Goal: Task Accomplishment & Management: Use online tool/utility

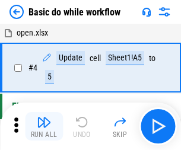
click at [44, 126] on img "button" at bounding box center [44, 122] width 14 height 14
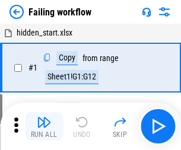
click at [44, 126] on img "button" at bounding box center [44, 122] width 14 height 14
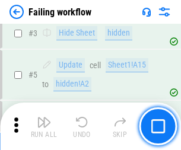
scroll to position [252, 0]
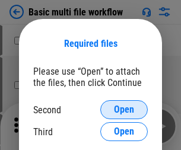
click at [124, 110] on span "Open" at bounding box center [124, 109] width 20 height 9
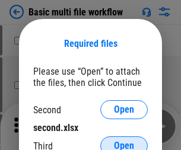
click at [124, 141] on span "Open" at bounding box center [124, 145] width 20 height 9
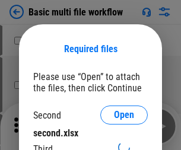
scroll to position [5, 0]
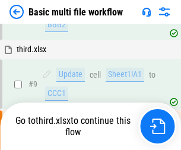
scroll to position [328, 0]
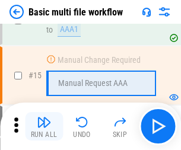
click at [44, 126] on img "button" at bounding box center [44, 122] width 14 height 14
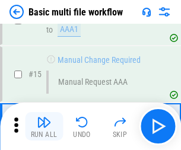
click at [44, 126] on img "button" at bounding box center [44, 122] width 14 height 14
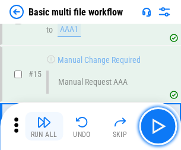
scroll to position [790, 0]
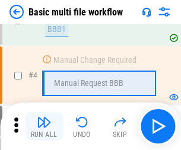
click at [44, 126] on img "button" at bounding box center [44, 122] width 14 height 14
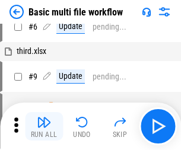
click at [44, 126] on img "button" at bounding box center [44, 122] width 14 height 14
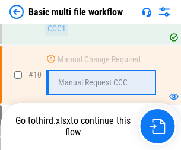
scroll to position [556, 0]
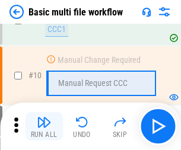
click at [44, 126] on img "button" at bounding box center [44, 122] width 14 height 14
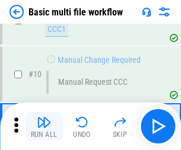
click at [44, 126] on img "button" at bounding box center [44, 122] width 14 height 14
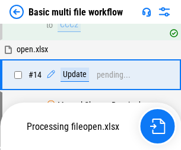
scroll to position [621, 0]
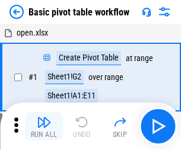
click at [44, 126] on img "button" at bounding box center [44, 122] width 14 height 14
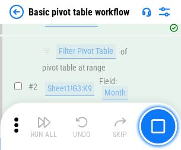
scroll to position [284, 0]
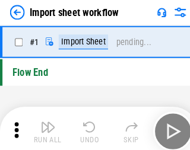
click at [44, 126] on img "button" at bounding box center [46, 122] width 14 height 14
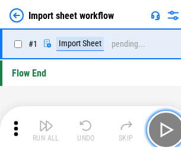
scroll to position [4, 0]
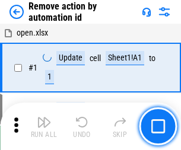
scroll to position [44, 0]
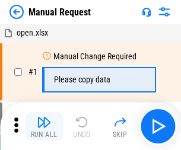
click at [44, 126] on img "button" at bounding box center [44, 122] width 14 height 14
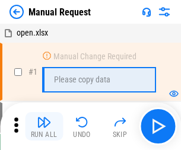
click at [44, 126] on img "button" at bounding box center [44, 122] width 14 height 14
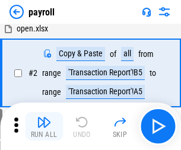
click at [44, 126] on img "button" at bounding box center [44, 122] width 14 height 14
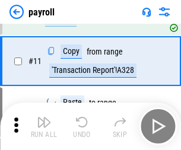
scroll to position [147, 0]
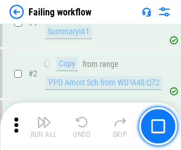
scroll to position [192, 0]
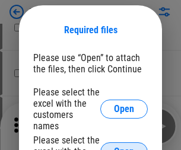
click at [124, 147] on span "Open" at bounding box center [124, 151] width 20 height 9
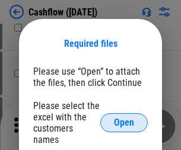
click at [124, 118] on span "Open" at bounding box center [124, 122] width 20 height 9
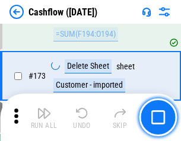
scroll to position [1256, 0]
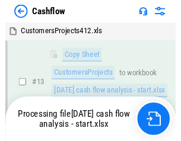
scroll to position [178, 0]
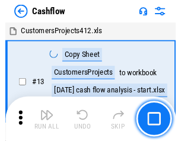
scroll to position [14, 0]
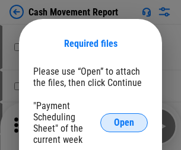
click at [124, 123] on span "Open" at bounding box center [124, 122] width 20 height 9
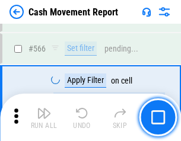
scroll to position [5440, 0]
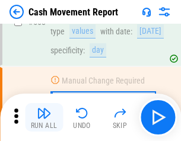
click at [44, 118] on img "button" at bounding box center [44, 113] width 14 height 14
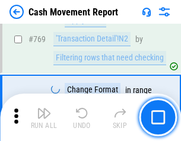
scroll to position [6595, 0]
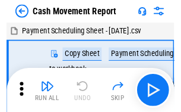
scroll to position [21, 0]
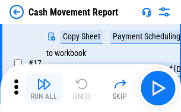
click at [44, 88] on img "button" at bounding box center [44, 84] width 14 height 14
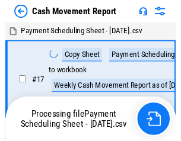
scroll to position [7, 0]
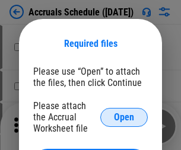
click at [124, 117] on span "Open" at bounding box center [124, 117] width 20 height 9
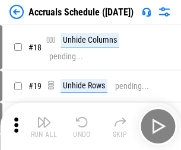
click at [44, 126] on img "button" at bounding box center [44, 122] width 14 height 14
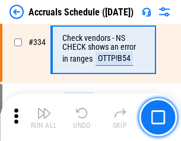
scroll to position [2454, 0]
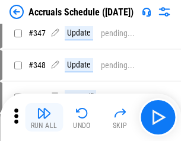
click at [44, 118] on img "button" at bounding box center [44, 113] width 14 height 14
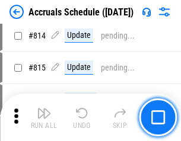
scroll to position [5237, 0]
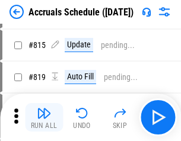
click at [44, 118] on img "button" at bounding box center [44, 113] width 14 height 14
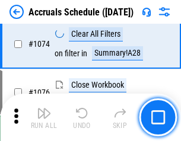
scroll to position [7108, 0]
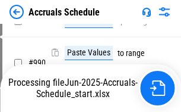
scroll to position [5920, 0]
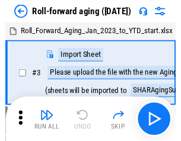
scroll to position [2, 0]
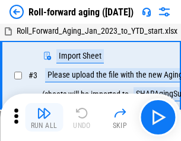
click at [44, 118] on img "button" at bounding box center [44, 113] width 14 height 14
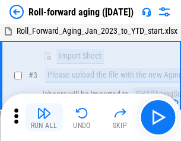
click at [44, 118] on img "button" at bounding box center [44, 113] width 14 height 14
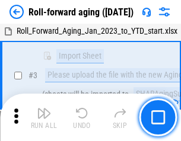
scroll to position [77, 0]
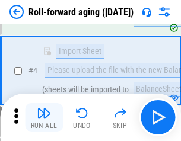
click at [44, 118] on img "button" at bounding box center [44, 113] width 14 height 14
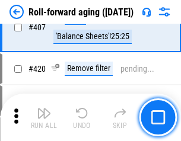
scroll to position [4116, 0]
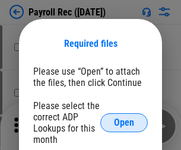
click at [124, 123] on span "Open" at bounding box center [124, 122] width 20 height 9
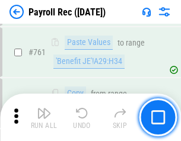
scroll to position [7304, 0]
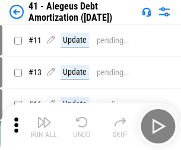
click at [44, 126] on img "button" at bounding box center [44, 122] width 14 height 14
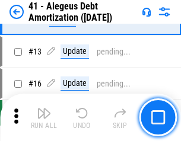
scroll to position [147, 0]
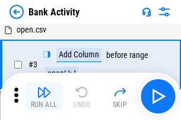
click at [44, 97] on img "button" at bounding box center [44, 92] width 14 height 14
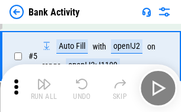
scroll to position [63, 0]
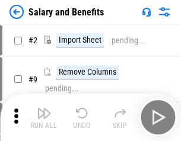
click at [44, 118] on img "button" at bounding box center [44, 113] width 14 height 14
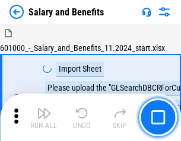
scroll to position [16, 0]
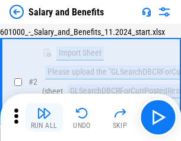
click at [44, 118] on img "button" at bounding box center [44, 113] width 14 height 14
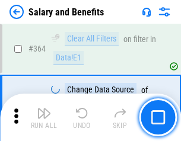
scroll to position [5589, 0]
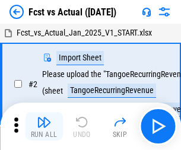
click at [44, 118] on img "button" at bounding box center [44, 122] width 14 height 14
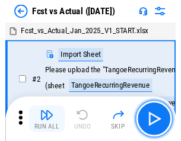
scroll to position [15, 0]
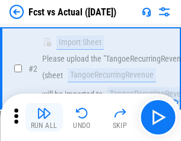
click at [44, 118] on img "button" at bounding box center [44, 113] width 14 height 14
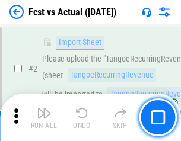
scroll to position [111, 0]
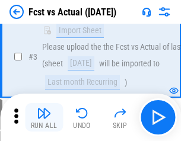
click at [44, 118] on img "button" at bounding box center [44, 113] width 14 height 14
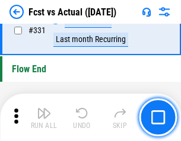
scroll to position [5681, 0]
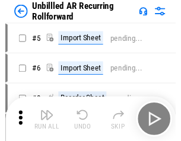
scroll to position [26, 0]
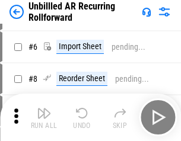
click at [44, 118] on img "button" at bounding box center [44, 113] width 14 height 14
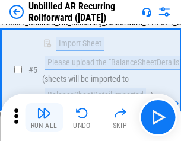
click at [44, 118] on img "button" at bounding box center [44, 113] width 14 height 14
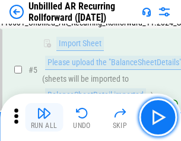
scroll to position [112, 0]
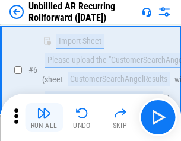
click at [44, 118] on img "button" at bounding box center [44, 113] width 14 height 14
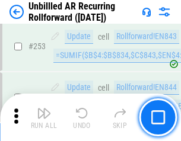
scroll to position [4031, 0]
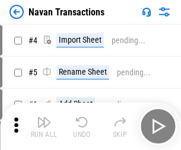
click at [44, 118] on img "button" at bounding box center [44, 122] width 14 height 14
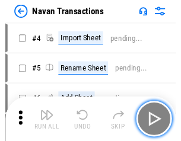
scroll to position [19, 0]
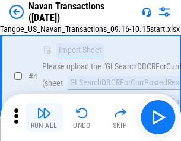
click at [44, 118] on img "button" at bounding box center [44, 113] width 14 height 14
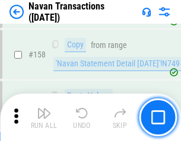
scroll to position [3848, 0]
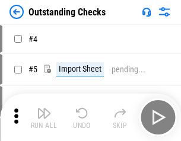
click at [44, 118] on img "button" at bounding box center [44, 113] width 14 height 14
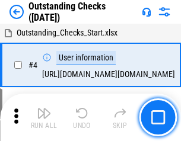
scroll to position [50, 0]
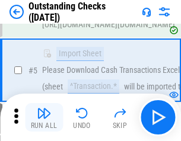
click at [44, 118] on img "button" at bounding box center [44, 113] width 14 height 14
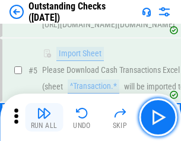
scroll to position [124, 0]
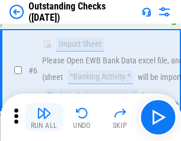
click at [44, 118] on img "button" at bounding box center [44, 113] width 14 height 14
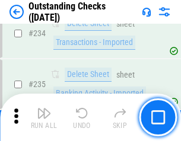
scroll to position [3604, 0]
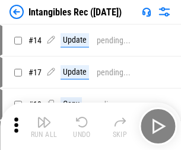
click at [44, 126] on img "button" at bounding box center [44, 122] width 14 height 14
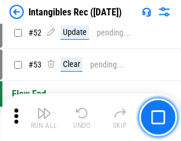
scroll to position [462, 0]
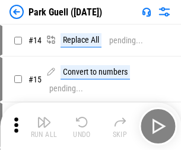
click at [44, 118] on img "button" at bounding box center [44, 122] width 14 height 14
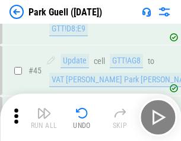
scroll to position [1484, 0]
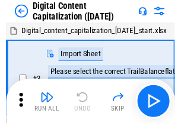
scroll to position [34, 0]
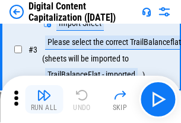
click at [44, 100] on img "button" at bounding box center [44, 95] width 14 height 14
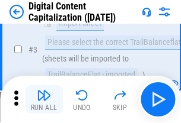
click at [44, 100] on img "button" at bounding box center [44, 95] width 14 height 14
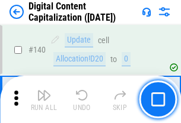
scroll to position [1259, 0]
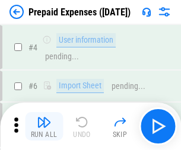
click at [44, 118] on img "button" at bounding box center [44, 122] width 14 height 14
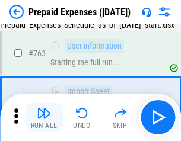
click at [44, 118] on img "button" at bounding box center [44, 113] width 14 height 14
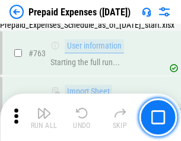
scroll to position [3360, 0]
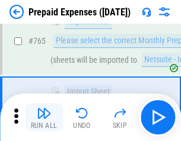
click at [44, 118] on img "button" at bounding box center [44, 113] width 14 height 14
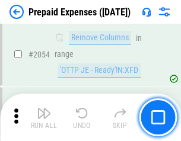
scroll to position [12406, 0]
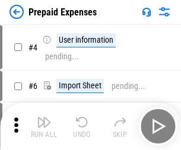
click at [44, 126] on img "button" at bounding box center [44, 122] width 14 height 14
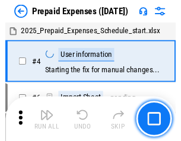
scroll to position [52, 0]
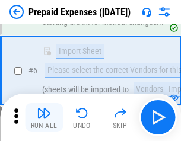
click at [44, 118] on img "button" at bounding box center [44, 113] width 14 height 14
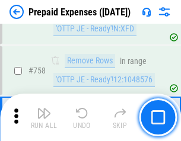
scroll to position [4229, 0]
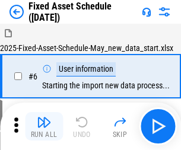
click at [44, 126] on img "button" at bounding box center [44, 122] width 14 height 14
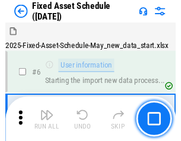
scroll to position [64, 0]
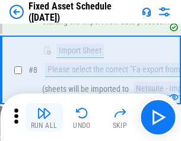
click at [44, 118] on img "button" at bounding box center [44, 113] width 14 height 14
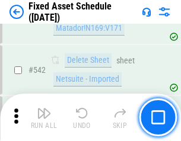
scroll to position [4231, 0]
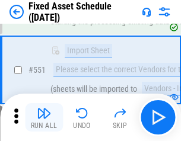
click at [44, 118] on img "button" at bounding box center [44, 113] width 14 height 14
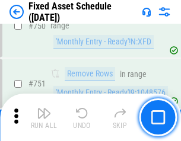
scroll to position [5786, 0]
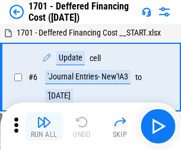
click at [44, 126] on img "button" at bounding box center [44, 122] width 14 height 14
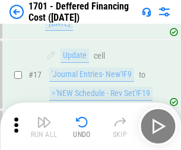
scroll to position [142, 0]
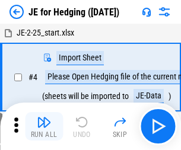
click at [44, 118] on img "button" at bounding box center [44, 122] width 14 height 14
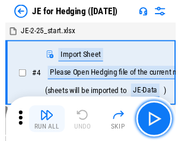
scroll to position [2, 0]
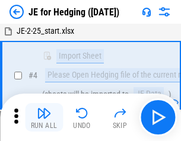
click at [44, 118] on img "button" at bounding box center [44, 113] width 14 height 14
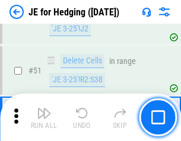
scroll to position [769, 0]
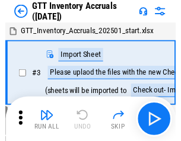
scroll to position [2, 0]
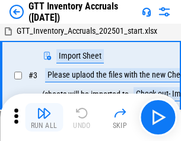
click at [44, 118] on img "button" at bounding box center [44, 113] width 14 height 14
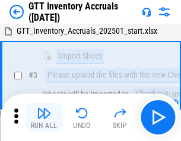
click at [44, 118] on img "button" at bounding box center [44, 113] width 14 height 14
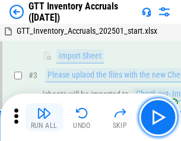
scroll to position [77, 0]
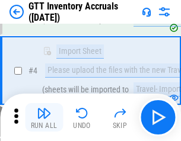
click at [44, 118] on img "button" at bounding box center [44, 113] width 14 height 14
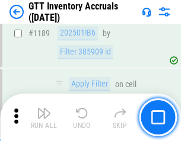
scroll to position [9692, 0]
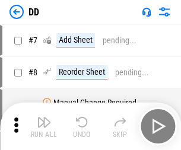
click at [44, 126] on img "button" at bounding box center [44, 122] width 14 height 14
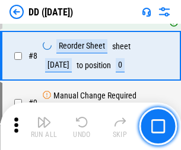
scroll to position [115, 0]
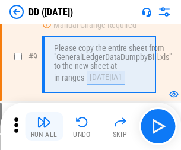
click at [44, 126] on img "button" at bounding box center [44, 122] width 14 height 14
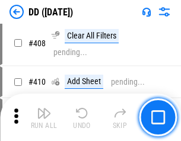
scroll to position [5310, 0]
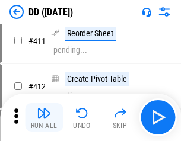
click at [44, 118] on img "button" at bounding box center [44, 113] width 14 height 14
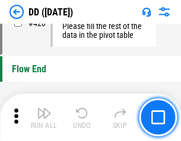
scroll to position [5680, 0]
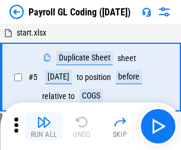
click at [44, 126] on img "button" at bounding box center [44, 122] width 14 height 14
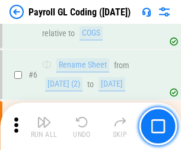
scroll to position [142, 0]
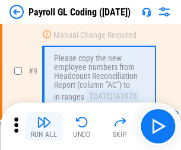
click at [44, 126] on img "button" at bounding box center [44, 122] width 14 height 14
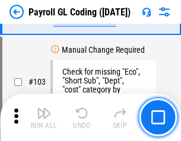
scroll to position [2784, 0]
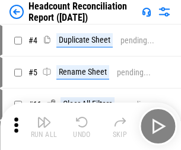
click at [44, 126] on img "button" at bounding box center [44, 122] width 14 height 14
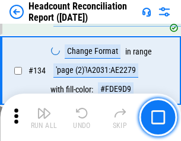
scroll to position [1427, 0]
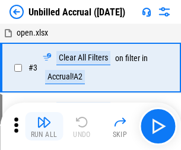
click at [44, 126] on img "button" at bounding box center [44, 122] width 14 height 14
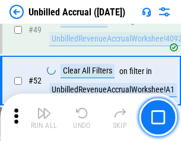
scroll to position [1077, 0]
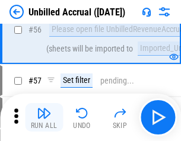
click at [44, 118] on img "button" at bounding box center [44, 113] width 14 height 14
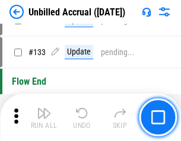
scroll to position [3535, 0]
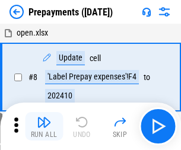
click at [44, 126] on img "button" at bounding box center [44, 122] width 14 height 14
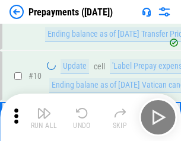
scroll to position [74, 0]
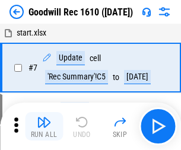
click at [44, 126] on img "button" at bounding box center [44, 122] width 14 height 14
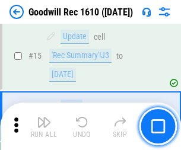
scroll to position [203, 0]
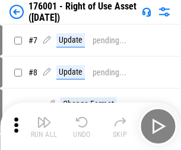
click at [44, 126] on img "button" at bounding box center [44, 122] width 14 height 14
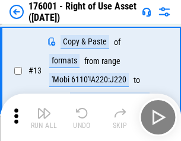
scroll to position [77, 0]
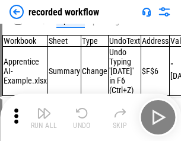
click at [44, 118] on img "button" at bounding box center [44, 113] width 14 height 14
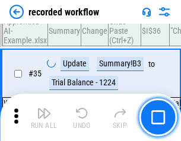
scroll to position [3710, 0]
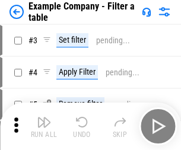
click at [44, 126] on img "button" at bounding box center [44, 122] width 14 height 14
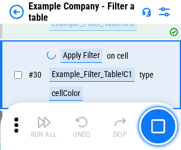
scroll to position [1086, 0]
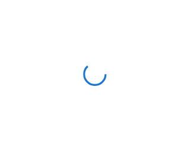
scroll to position [18, 0]
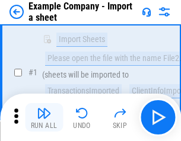
click at [44, 118] on img "button" at bounding box center [44, 113] width 14 height 14
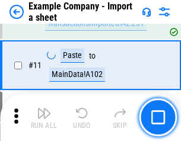
scroll to position [262, 0]
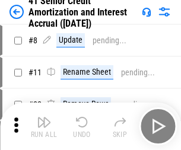
click at [44, 118] on img "button" at bounding box center [44, 122] width 14 height 14
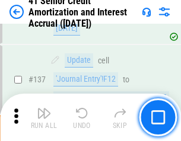
scroll to position [1090, 0]
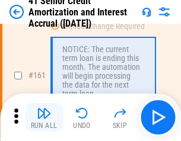
click at [44, 118] on img "button" at bounding box center [44, 113] width 14 height 14
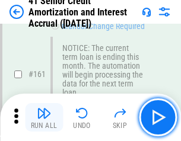
scroll to position [1269, 0]
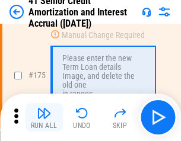
click at [44, 118] on img "button" at bounding box center [44, 113] width 14 height 14
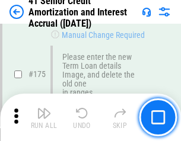
scroll to position [1390, 0]
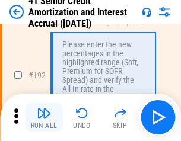
click at [44, 118] on img "button" at bounding box center [44, 113] width 14 height 14
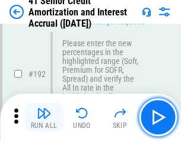
scroll to position [1514, 0]
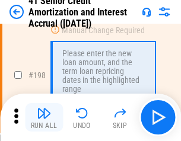
click at [44, 118] on img "button" at bounding box center [44, 113] width 14 height 14
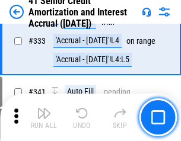
scroll to position [3032, 0]
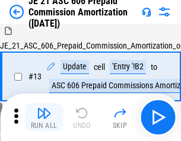
click at [44, 118] on img "button" at bounding box center [44, 113] width 14 height 14
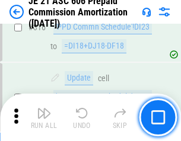
scroll to position [2216, 0]
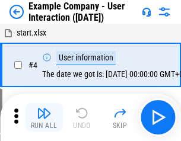
click at [44, 118] on img "button" at bounding box center [44, 113] width 14 height 14
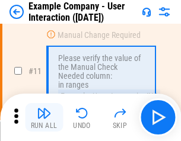
click at [44, 118] on img "button" at bounding box center [44, 113] width 14 height 14
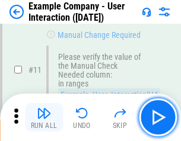
scroll to position [257, 0]
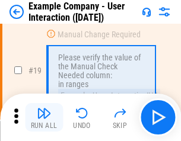
click at [44, 118] on img "button" at bounding box center [44, 113] width 14 height 14
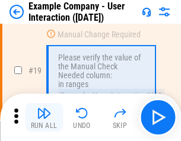
click at [44, 118] on img "button" at bounding box center [44, 113] width 14 height 14
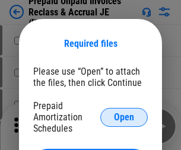
click at [124, 117] on span "Open" at bounding box center [124, 117] width 20 height 9
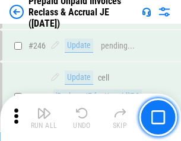
scroll to position [1602, 0]
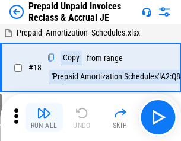
click at [44, 118] on img "button" at bounding box center [44, 113] width 14 height 14
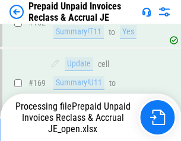
scroll to position [1033, 0]
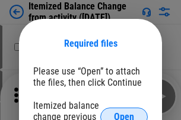
click at [124, 113] on span "Open" at bounding box center [124, 117] width 20 height 9
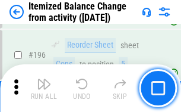
scroll to position [2284, 0]
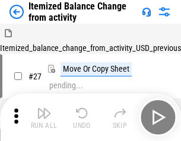
scroll to position [18, 0]
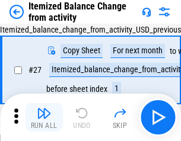
click at [44, 118] on img "button" at bounding box center [44, 113] width 14 height 14
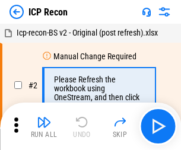
scroll to position [5, 0]
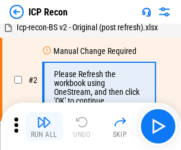
click at [44, 126] on img "button" at bounding box center [44, 122] width 14 height 14
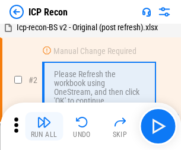
click at [44, 126] on img "button" at bounding box center [44, 122] width 14 height 14
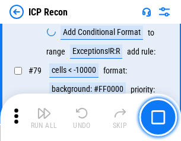
scroll to position [1163, 0]
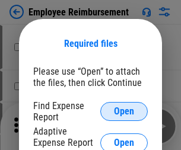
click at [124, 112] on span "Open" at bounding box center [124, 111] width 20 height 9
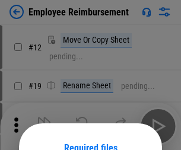
scroll to position [104, 0]
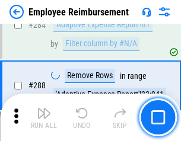
scroll to position [3226, 0]
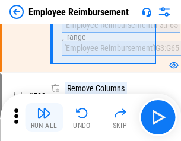
click at [44, 118] on img "button" at bounding box center [44, 113] width 14 height 14
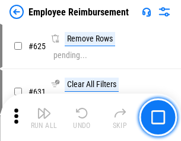
scroll to position [7106, 0]
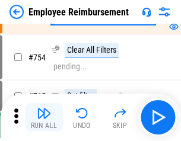
click at [44, 118] on img "button" at bounding box center [44, 113] width 14 height 14
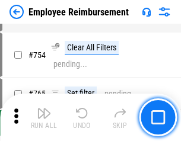
scroll to position [8327, 0]
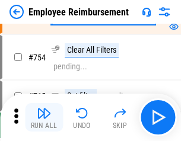
click at [44, 118] on img "button" at bounding box center [44, 113] width 14 height 14
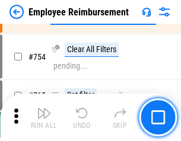
click at [44, 118] on img "button" at bounding box center [44, 113] width 14 height 14
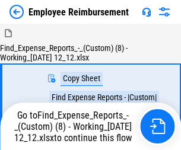
scroll to position [40, 0]
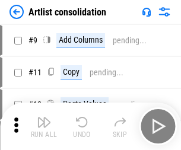
click at [44, 126] on img "button" at bounding box center [44, 122] width 14 height 14
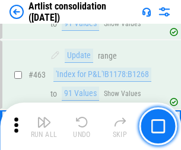
scroll to position [5197, 0]
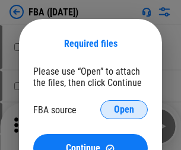
click at [124, 110] on span "Open" at bounding box center [124, 109] width 20 height 9
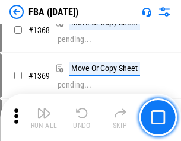
scroll to position [12746, 0]
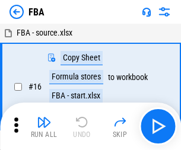
scroll to position [12, 0]
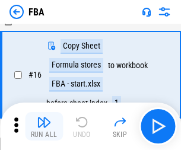
click at [44, 126] on img "button" at bounding box center [44, 122] width 14 height 14
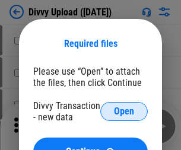
click at [124, 112] on span "Open" at bounding box center [124, 111] width 20 height 9
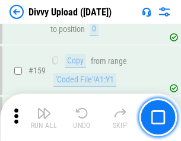
scroll to position [1229, 0]
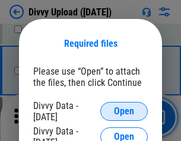
click at [124, 112] on span "Open" at bounding box center [124, 111] width 20 height 9
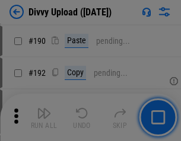
scroll to position [1498, 0]
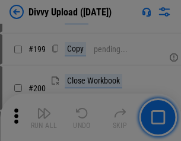
scroll to position [1726, 0]
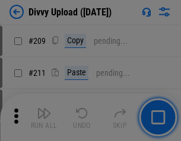
scroll to position [2016, 0]
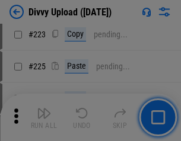
scroll to position [2368, 0]
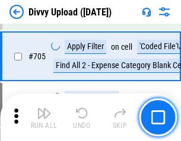
scroll to position [8119, 0]
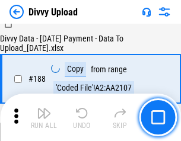
scroll to position [1397, 0]
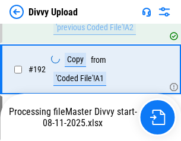
scroll to position [1590, 0]
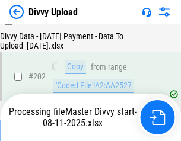
scroll to position [1920, 0]
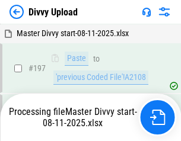
scroll to position [1770, 0]
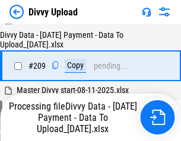
scroll to position [2192, 0]
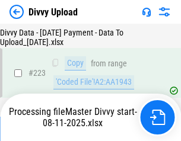
scroll to position [2706, 0]
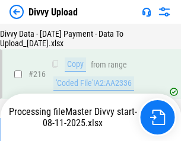
scroll to position [2453, 0]
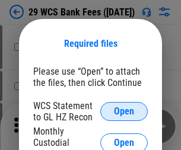
click at [124, 112] on span "Open" at bounding box center [124, 111] width 20 height 9
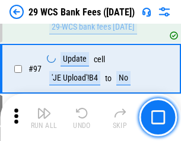
scroll to position [1157, 0]
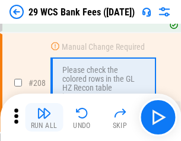
click at [44, 118] on img "button" at bounding box center [44, 113] width 14 height 14
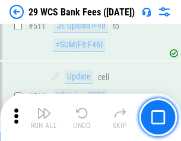
scroll to position [5971, 0]
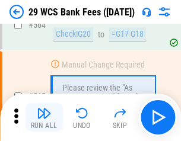
click at [44, 118] on img "button" at bounding box center [44, 113] width 14 height 14
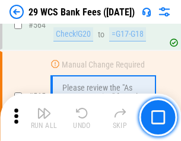
scroll to position [6419, 0]
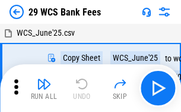
scroll to position [21, 0]
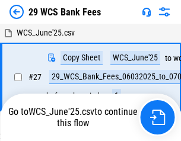
scroll to position [7, 0]
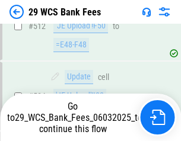
scroll to position [6336, 0]
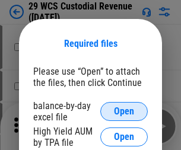
click at [124, 112] on span "Open" at bounding box center [124, 111] width 20 height 9
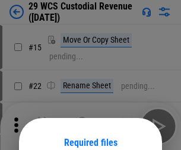
scroll to position [99, 0]
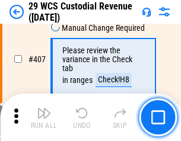
scroll to position [5497, 0]
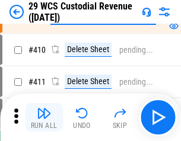
click at [44, 118] on img "button" at bounding box center [44, 113] width 14 height 14
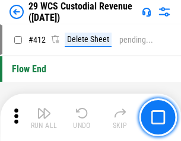
scroll to position [5668, 0]
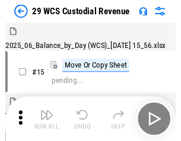
scroll to position [28, 0]
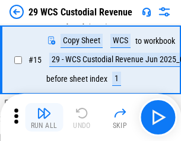
click at [44, 118] on img "button" at bounding box center [44, 113] width 14 height 14
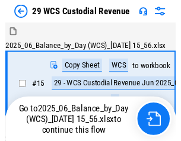
scroll to position [22, 0]
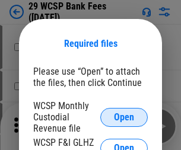
click at [124, 117] on span "Open" at bounding box center [124, 117] width 20 height 9
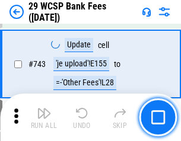
scroll to position [5981, 0]
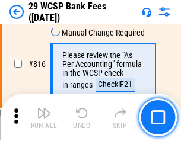
click at [44, 118] on img "button" at bounding box center [44, 113] width 14 height 14
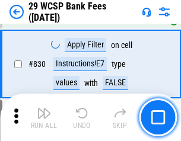
scroll to position [7530, 0]
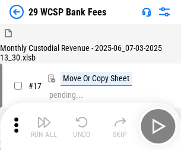
click at [44, 118] on img "button" at bounding box center [44, 122] width 14 height 14
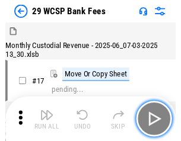
scroll to position [28, 0]
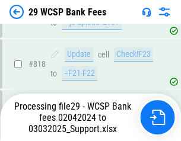
scroll to position [7298, 0]
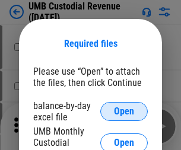
click at [124, 112] on span "Open" at bounding box center [124, 111] width 20 height 9
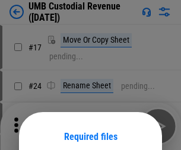
scroll to position [93, 0]
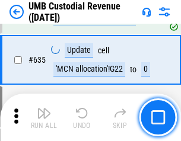
scroll to position [6211, 0]
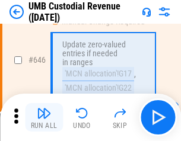
click at [44, 118] on img "button" at bounding box center [44, 113] width 14 height 14
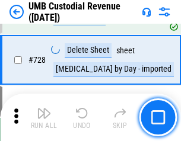
scroll to position [7321, 0]
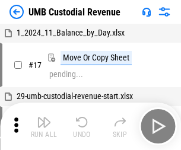
scroll to position [9, 0]
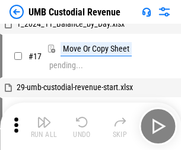
click at [44, 126] on img "button" at bounding box center [44, 122] width 14 height 14
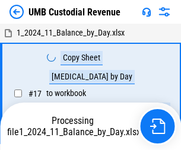
scroll to position [9, 0]
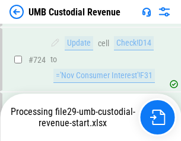
scroll to position [7243, 0]
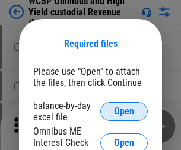
click at [124, 112] on span "Open" at bounding box center [124, 111] width 20 height 9
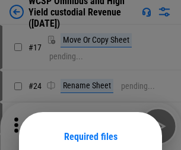
scroll to position [93, 0]
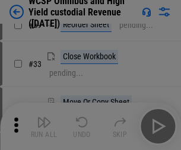
scroll to position [271, 0]
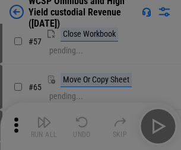
scroll to position [517, 0]
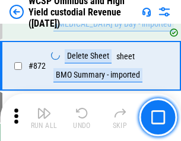
scroll to position [10045, 0]
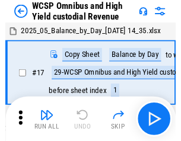
scroll to position [7, 0]
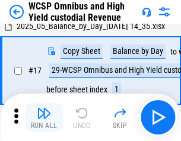
click at [44, 118] on img "button" at bounding box center [44, 113] width 14 height 14
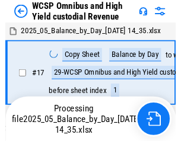
scroll to position [7, 0]
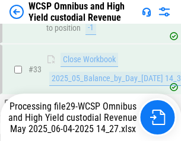
scroll to position [588, 0]
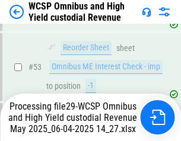
scroll to position [868, 0]
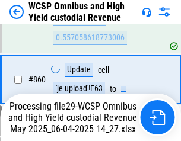
scroll to position [10017, 0]
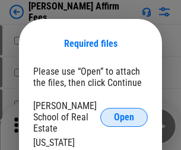
click at [124, 113] on span "Open" at bounding box center [124, 117] width 20 height 9
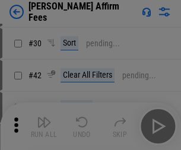
scroll to position [242, 0]
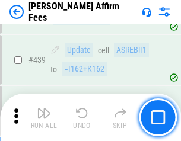
scroll to position [2730, 0]
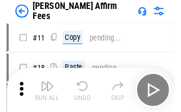
scroll to position [12, 0]
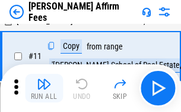
click at [44, 88] on img "button" at bounding box center [44, 84] width 14 height 14
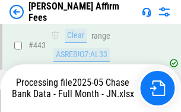
scroll to position [3113, 0]
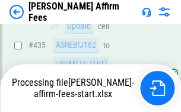
scroll to position [3113, 0]
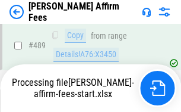
scroll to position [3181, 0]
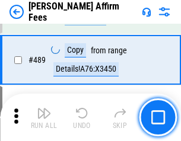
scroll to position [3098, 0]
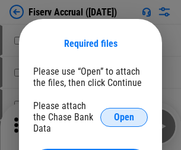
click at [124, 113] on span "Open" at bounding box center [124, 117] width 20 height 9
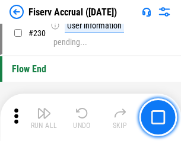
scroll to position [3761, 0]
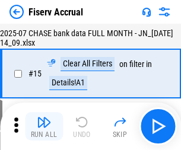
click at [44, 126] on img "button" at bounding box center [44, 122] width 14 height 14
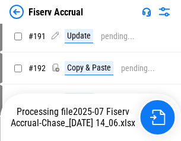
scroll to position [3120, 0]
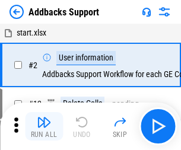
click at [44, 118] on img "button" at bounding box center [44, 122] width 14 height 14
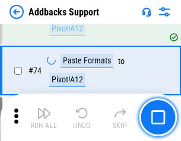
scroll to position [864, 0]
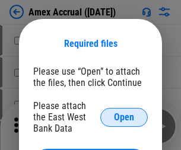
click at [124, 117] on span "Open" at bounding box center [124, 117] width 20 height 9
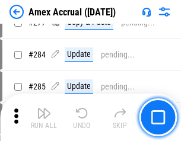
scroll to position [3089, 0]
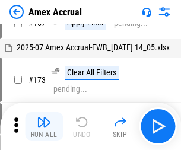
click at [44, 126] on img "button" at bounding box center [44, 122] width 14 height 14
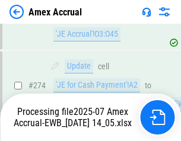
scroll to position [3460, 0]
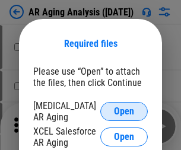
click at [124, 110] on span "Open" at bounding box center [124, 111] width 20 height 9
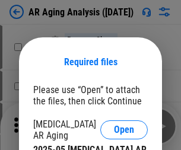
scroll to position [18, 0]
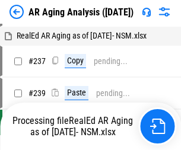
scroll to position [12, 0]
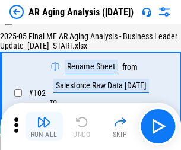
click at [44, 126] on img "button" at bounding box center [44, 122] width 14 height 14
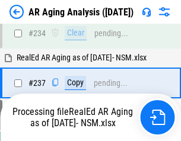
scroll to position [1840, 0]
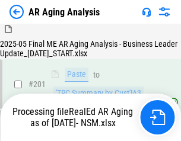
scroll to position [1775, 0]
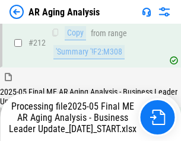
scroll to position [1826, 0]
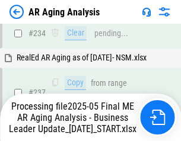
scroll to position [1875, 0]
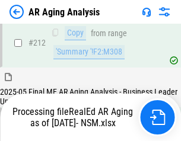
scroll to position [1775, 0]
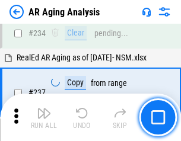
scroll to position [1826, 0]
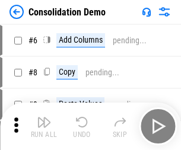
click at [44, 126] on img "button" at bounding box center [44, 122] width 14 height 14
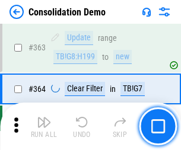
scroll to position [3978, 0]
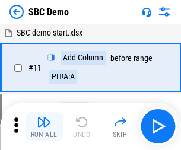
click at [44, 126] on img "button" at bounding box center [44, 122] width 14 height 14
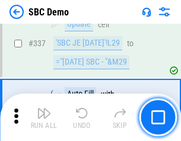
scroll to position [3122, 0]
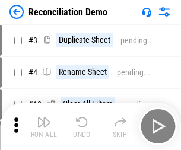
click at [44, 126] on img "button" at bounding box center [44, 122] width 14 height 14
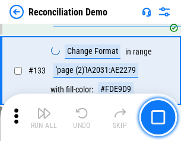
scroll to position [1409, 0]
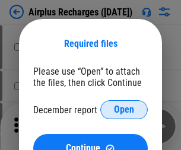
click at [124, 110] on span "Open" at bounding box center [124, 109] width 20 height 9
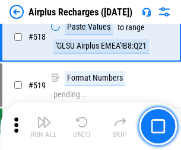
scroll to position [5107, 0]
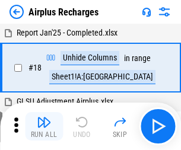
click at [44, 126] on img "button" at bounding box center [44, 122] width 14 height 14
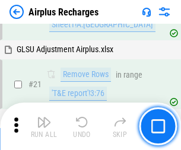
scroll to position [121, 0]
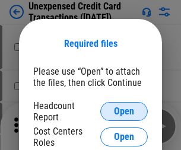
click at [124, 112] on span "Open" at bounding box center [124, 111] width 20 height 9
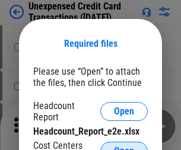
click at [124, 147] on span "Open" at bounding box center [124, 151] width 20 height 9
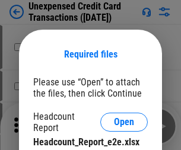
scroll to position [11, 0]
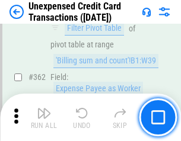
scroll to position [3052, 0]
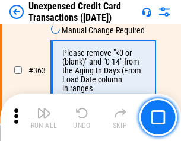
click at [44, 118] on img "button" at bounding box center [44, 113] width 14 height 14
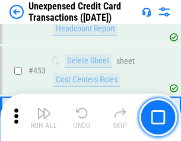
scroll to position [4048, 0]
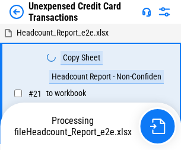
scroll to position [18, 0]
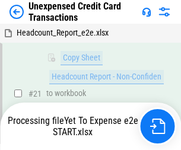
scroll to position [193, 0]
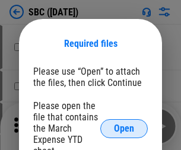
click at [124, 128] on span "Open" at bounding box center [124, 128] width 20 height 9
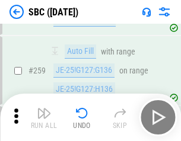
scroll to position [2319, 0]
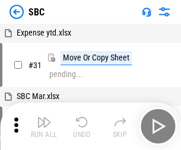
click at [44, 126] on img "button" at bounding box center [44, 122] width 14 height 14
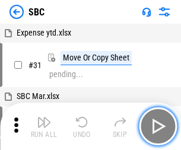
scroll to position [12, 0]
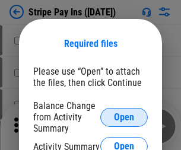
click at [124, 117] on span "Open" at bounding box center [124, 117] width 20 height 9
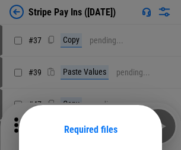
scroll to position [86, 0]
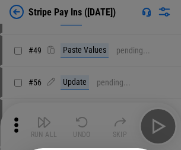
scroll to position [215, 0]
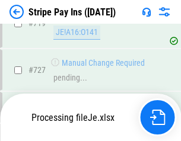
scroll to position [6153, 0]
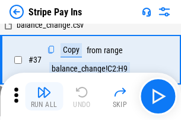
click at [44, 97] on img "button" at bounding box center [44, 92] width 14 height 14
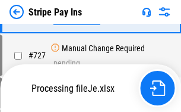
scroll to position [6127, 0]
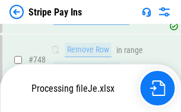
scroll to position [6127, 0]
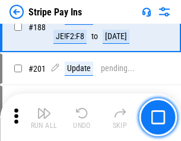
scroll to position [1690, 0]
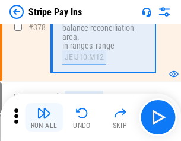
click at [44, 118] on img "button" at bounding box center [44, 113] width 14 height 14
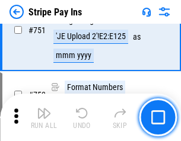
scroll to position [6112, 0]
